Goal: Complete application form

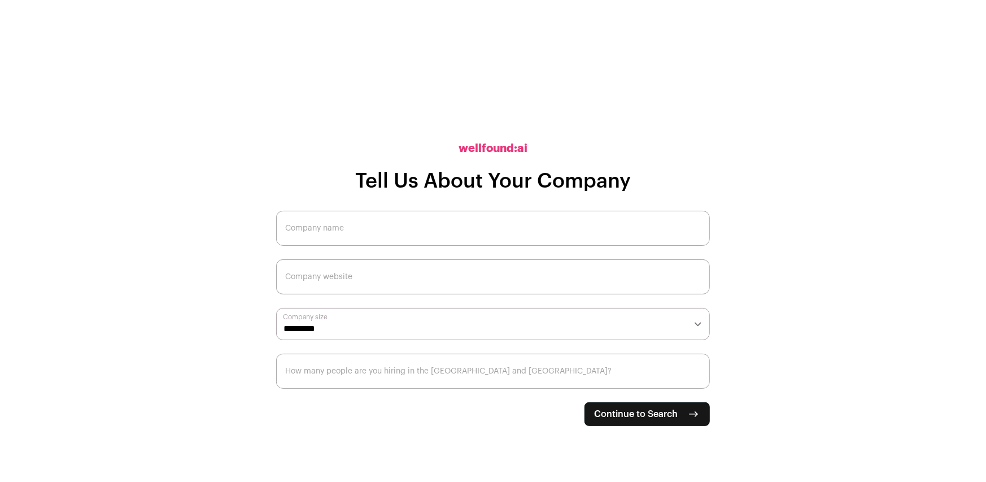
click at [454, 234] on input "Company name" at bounding box center [493, 228] width 434 height 35
click at [487, 227] on input "Company name" at bounding box center [493, 228] width 434 height 35
click at [349, 237] on input "Company name" at bounding box center [493, 228] width 434 height 35
click at [635, 412] on span "Continue to Search" at bounding box center [636, 414] width 84 height 14
click at [352, 225] on input "Company name" at bounding box center [493, 228] width 434 height 35
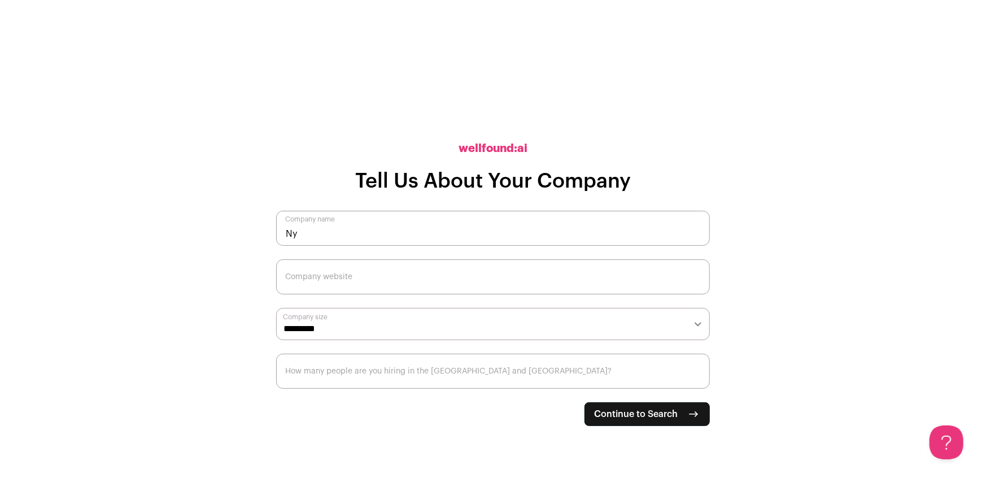
type input "N"
type input "healthcare"
click at [671, 421] on button "Continue to Search" at bounding box center [646, 414] width 125 height 24
click at [429, 274] on input "Company website" at bounding box center [493, 276] width 434 height 35
click at [432, 287] on input "Company website" at bounding box center [493, 276] width 434 height 35
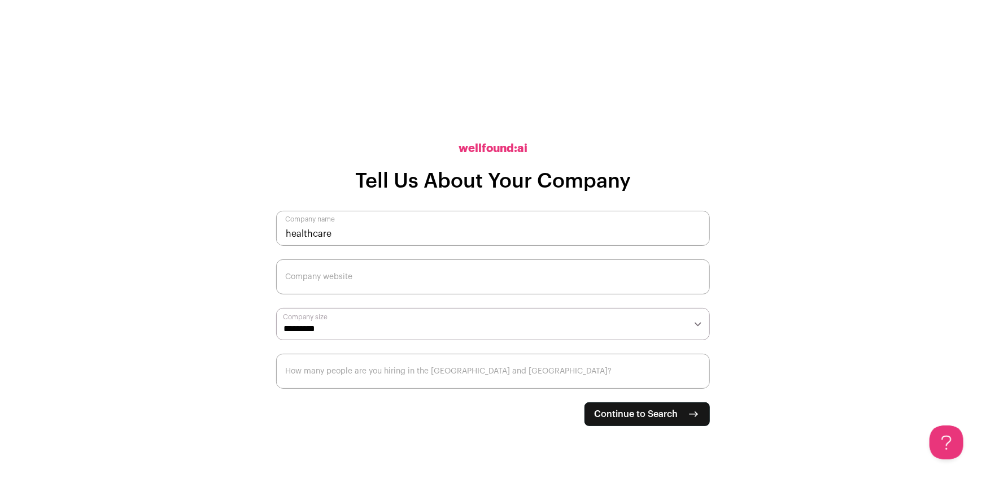
click at [439, 230] on input "healthcare" at bounding box center [493, 228] width 434 height 35
click at [427, 279] on input "Company website" at bounding box center [493, 276] width 434 height 35
click at [811, 346] on main "**********" at bounding box center [493, 241] width 986 height 482
click at [950, 450] on button at bounding box center [943, 440] width 34 height 34
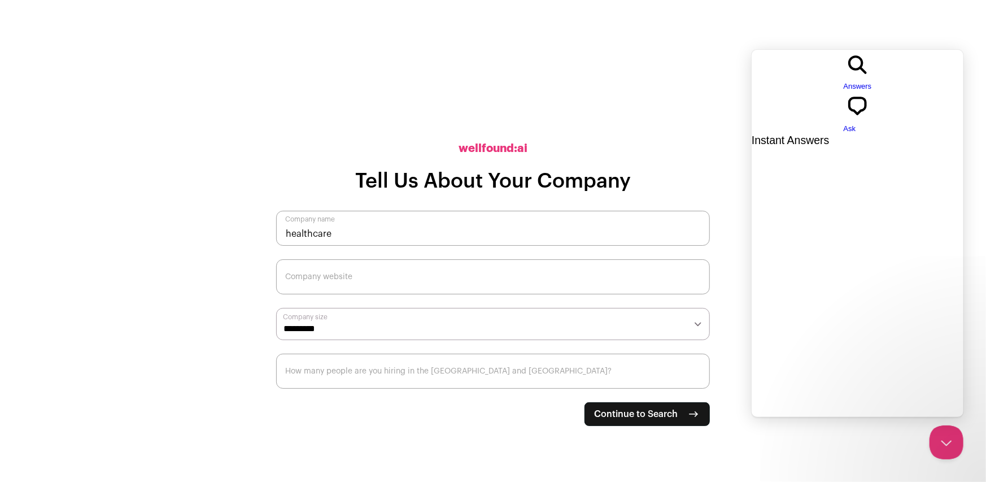
click at [952, 447] on button "Close Beacon popover" at bounding box center [946, 442] width 34 height 34
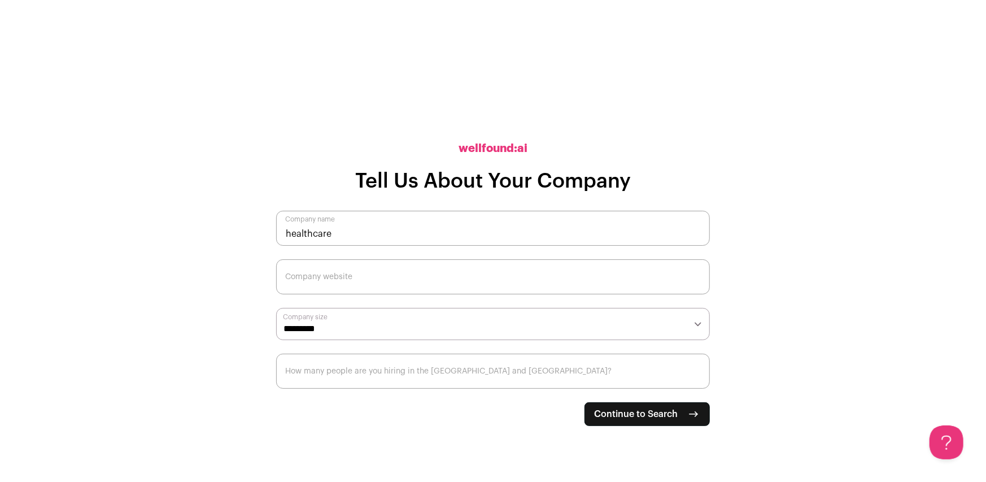
click at [785, 430] on main "**********" at bounding box center [493, 241] width 986 height 482
click at [501, 382] on input "How many people are you hiring in the [GEOGRAPHIC_DATA] and [GEOGRAPHIC_DATA]?" at bounding box center [493, 370] width 434 height 35
